Goal: Task Accomplishment & Management: Manage account settings

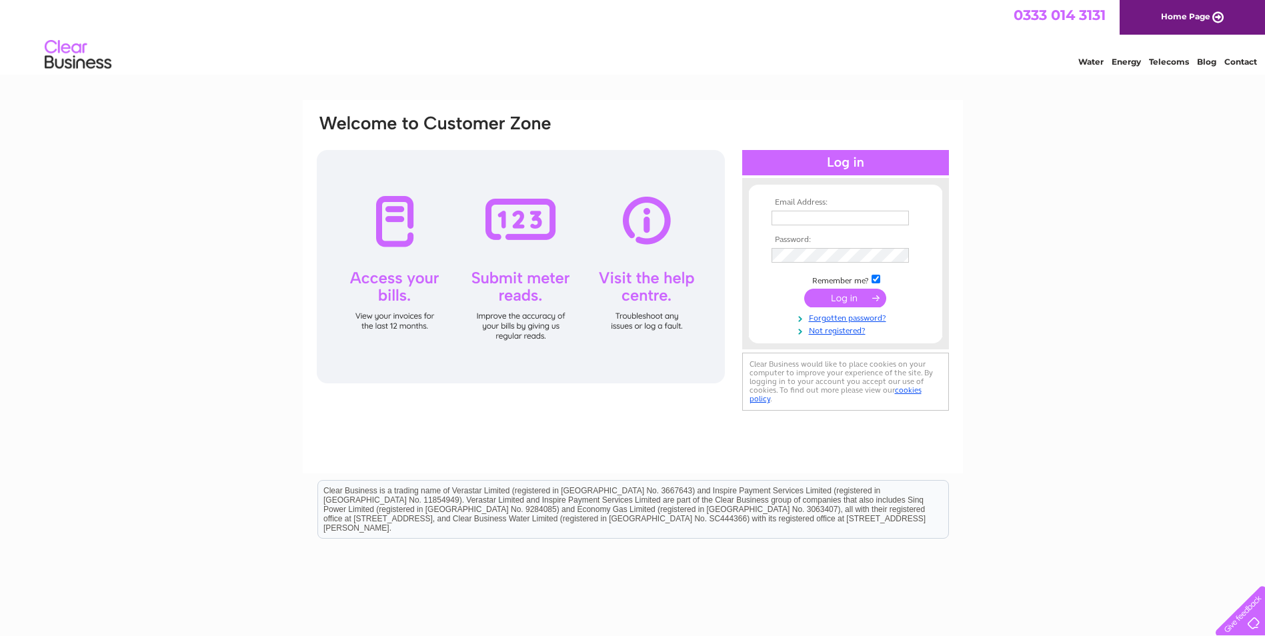
type input "info@perfectpastries.co.uk"
click at [828, 299] on input "submit" at bounding box center [845, 298] width 82 height 19
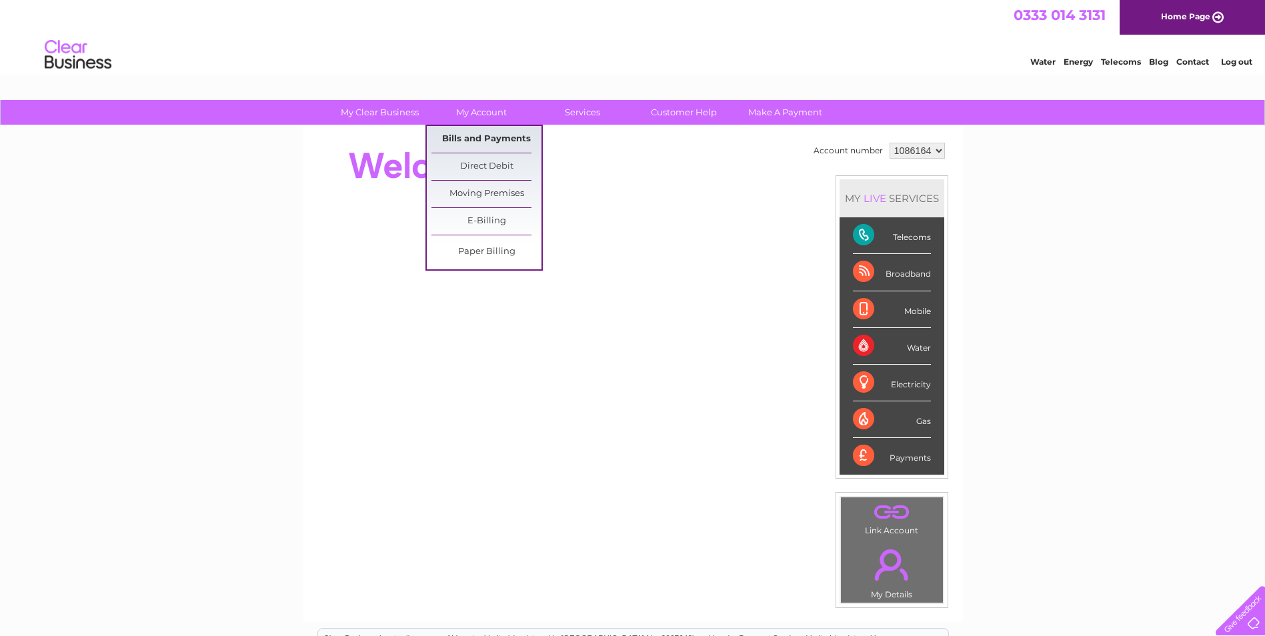
click at [477, 142] on link "Bills and Payments" at bounding box center [486, 139] width 110 height 27
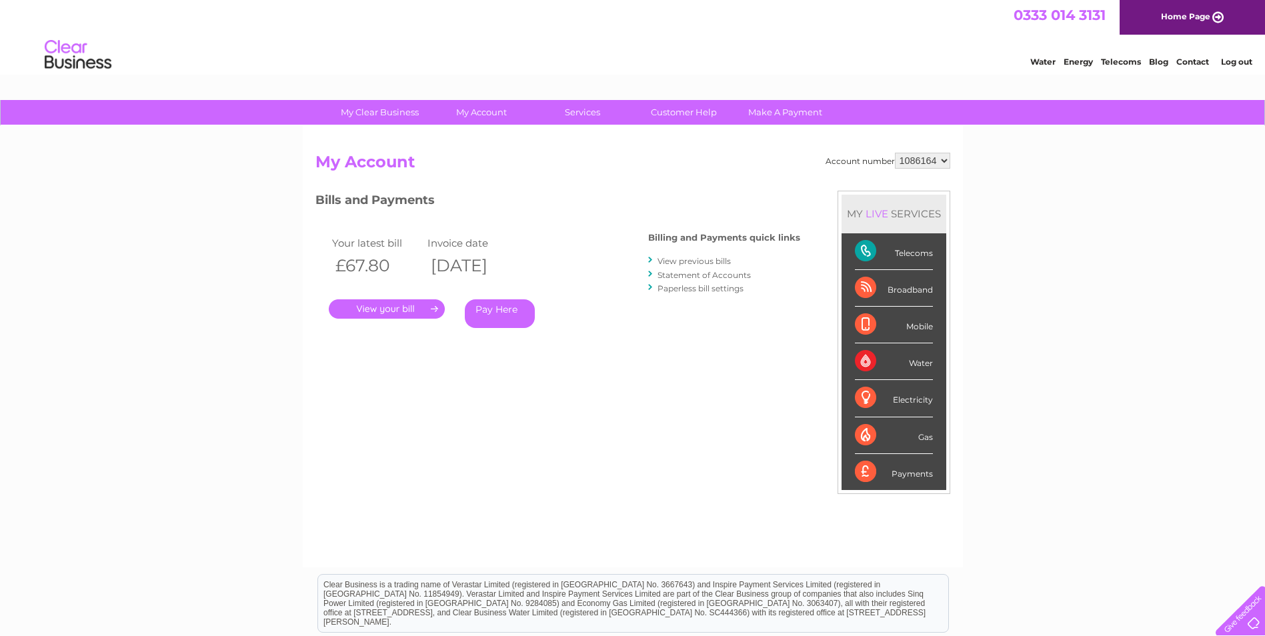
click at [413, 303] on link "." at bounding box center [387, 308] width 116 height 19
click at [414, 311] on link "." at bounding box center [387, 308] width 116 height 19
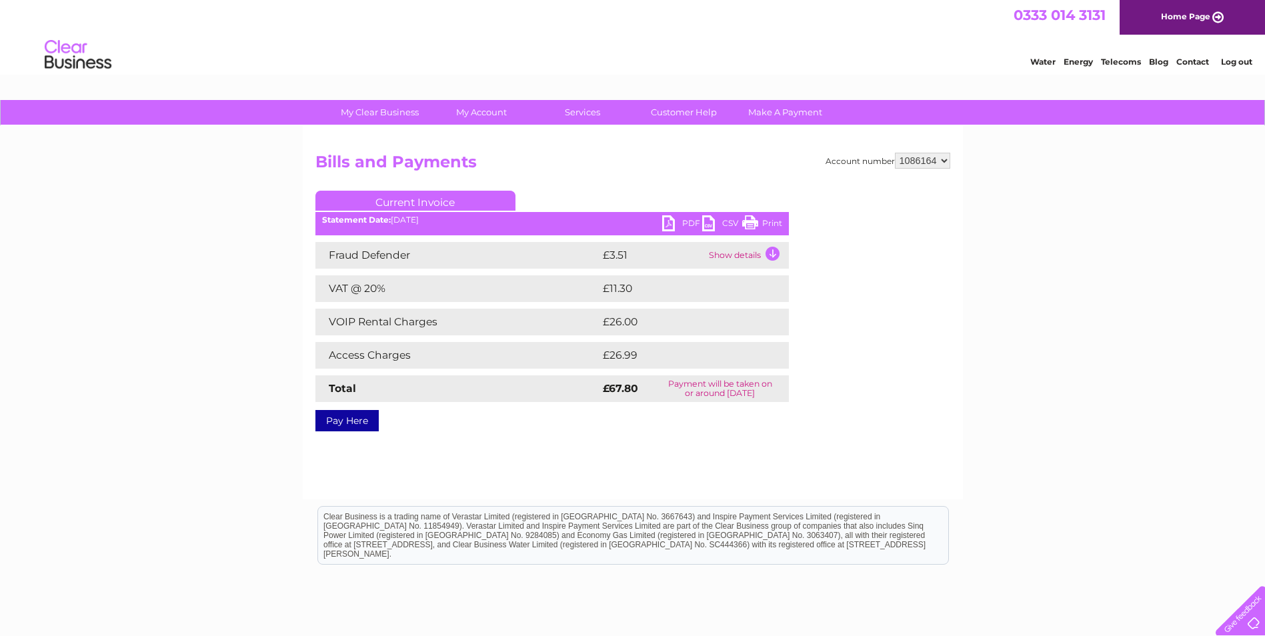
click at [665, 224] on link "PDF" at bounding box center [682, 224] width 40 height 19
